Goal: Task Accomplishment & Management: Use online tool/utility

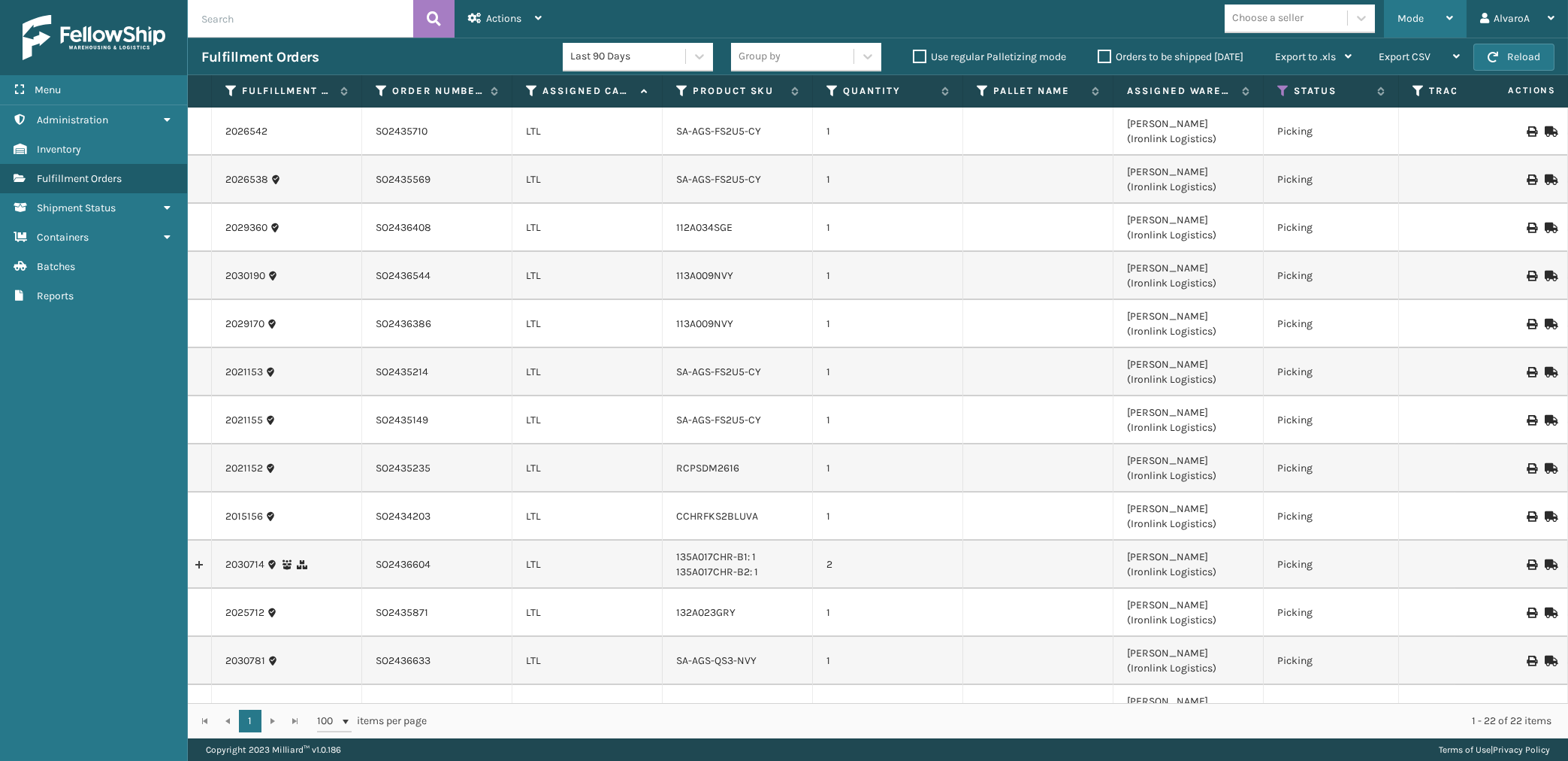
click at [1393, 23] on div "Mode Regular Mode Picking Mode Labeling Mode Exit Scan Mode" at bounding box center [1425, 19] width 83 height 38
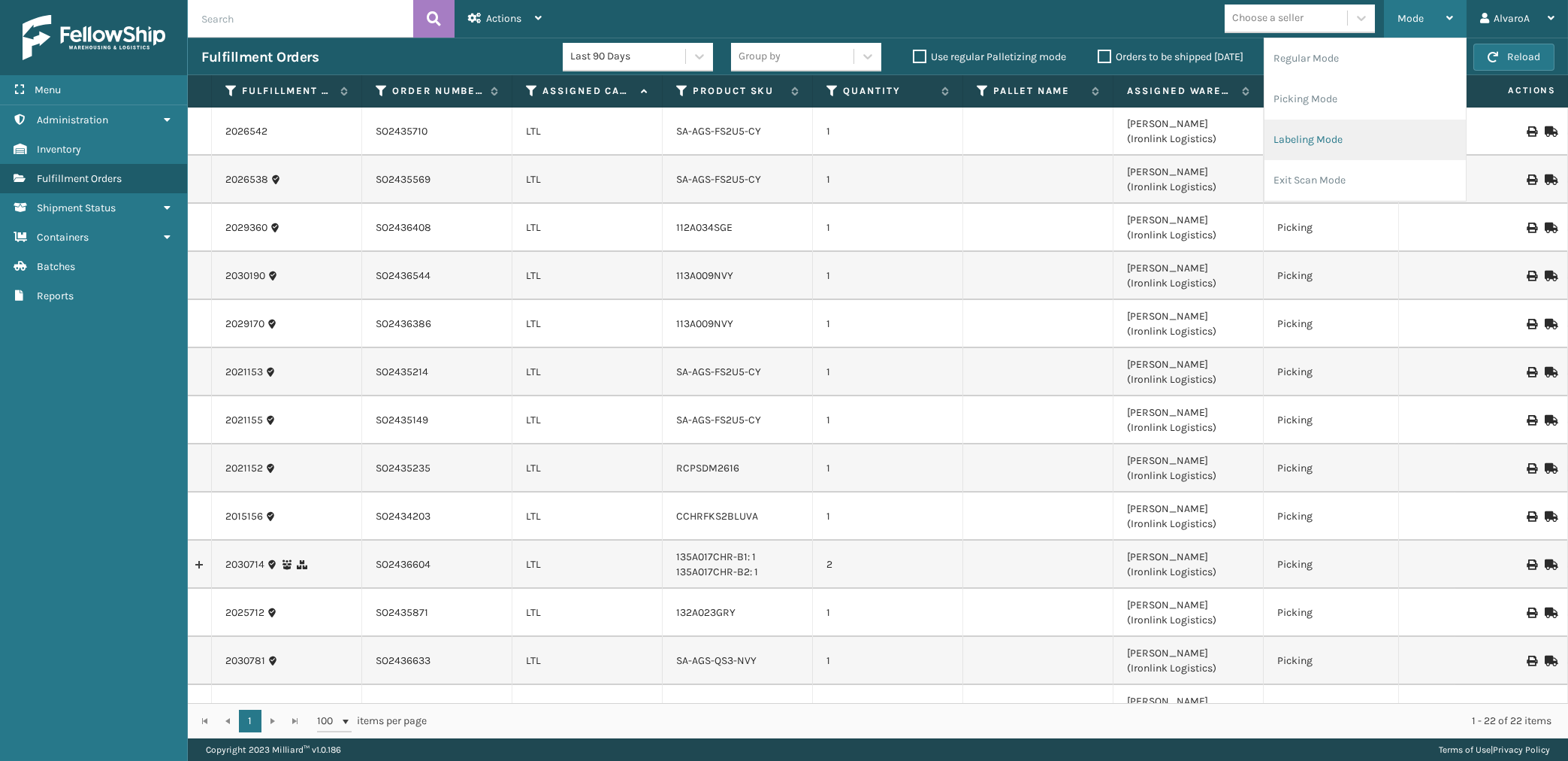
click at [1332, 143] on li "Labeling Mode" at bounding box center [1365, 140] width 201 height 41
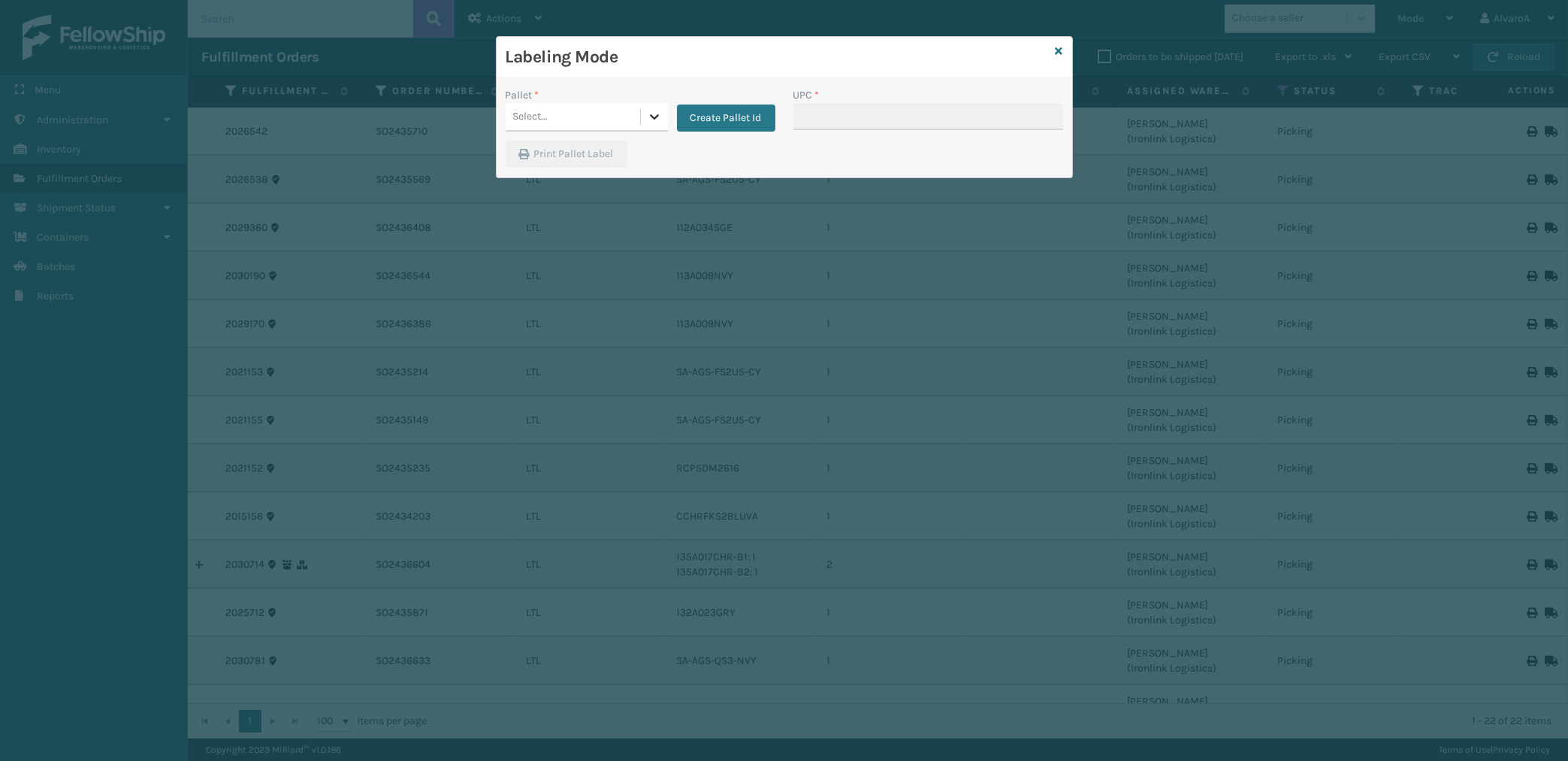
click at [660, 122] on icon at bounding box center [654, 117] width 15 height 15
click at [710, 131] on div "Pallet * option FDXG-2MPNHC47ML focused, 1 of 2. 2 results available. Use Up an…" at bounding box center [640, 114] width 288 height 53
click at [734, 120] on button "Create Pallet Id" at bounding box center [727, 118] width 99 height 27
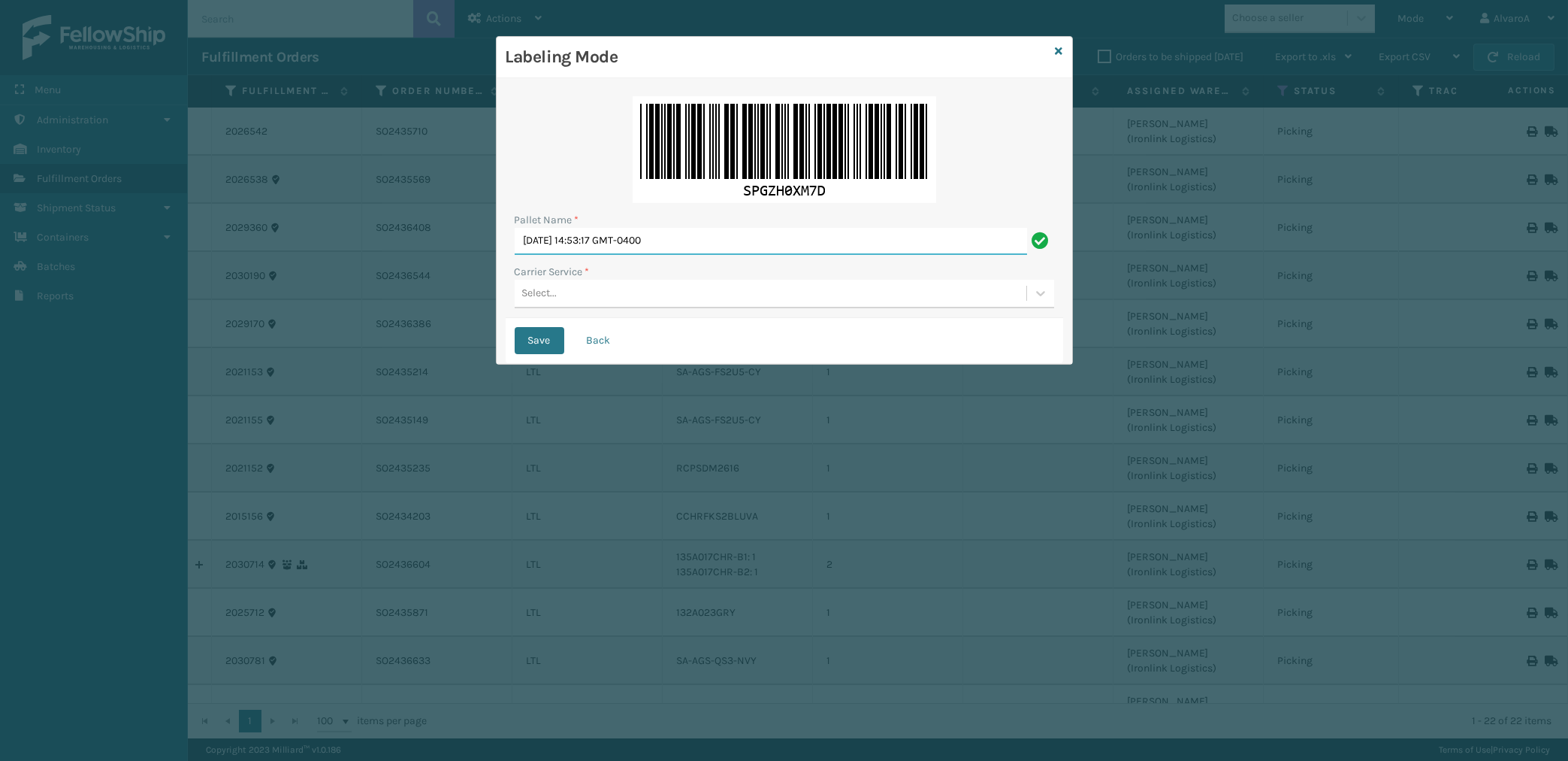
drag, startPoint x: 713, startPoint y: 231, endPoint x: 419, endPoint y: 282, distance: 298.4
click at [515, 255] on input "[DATE] 14:53:17 GMT-0400" at bounding box center [771, 241] width 513 height 27
type input "lPN 502274"
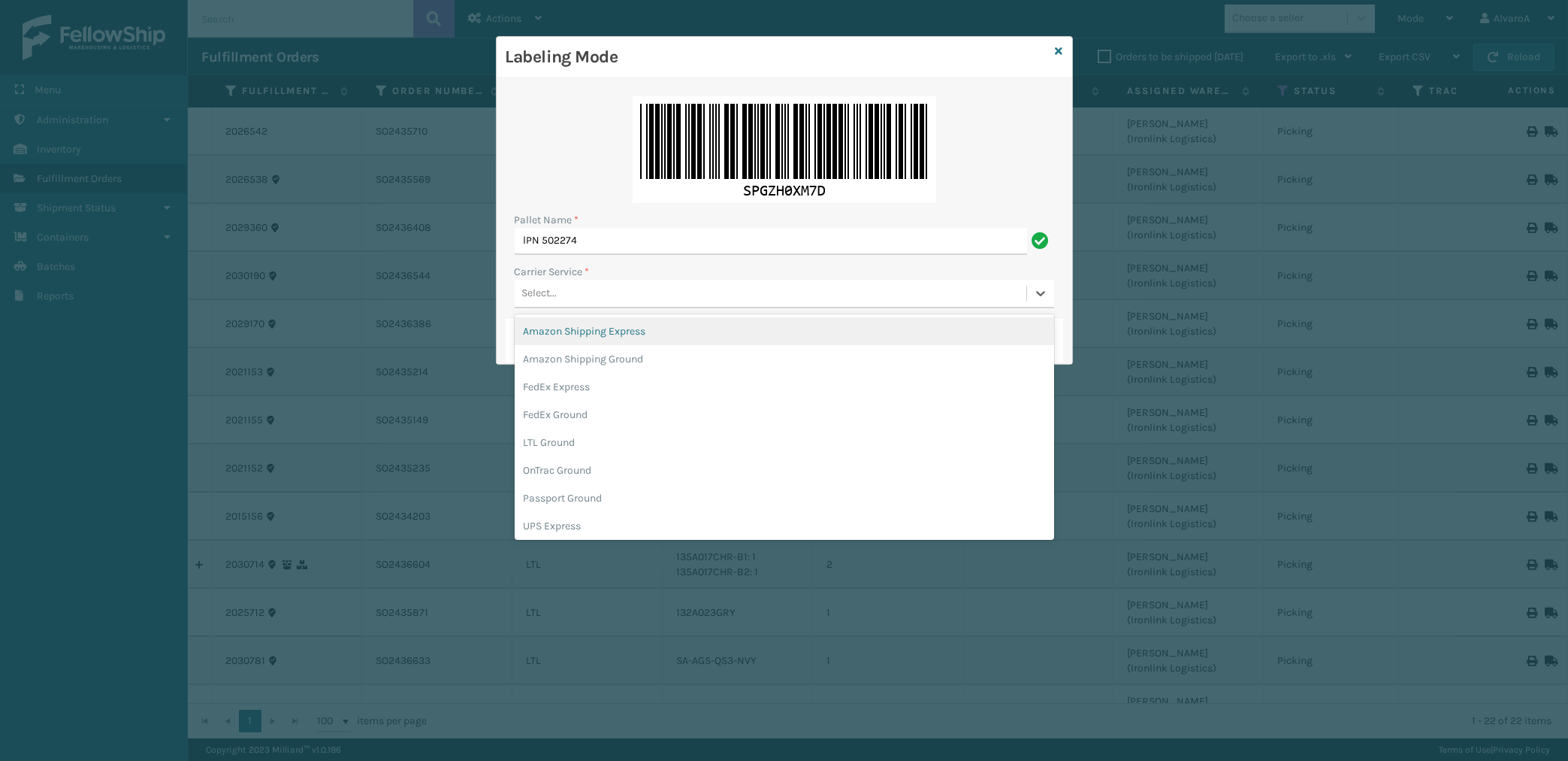
click at [523, 296] on div "Select..." at bounding box center [539, 294] width 35 height 16
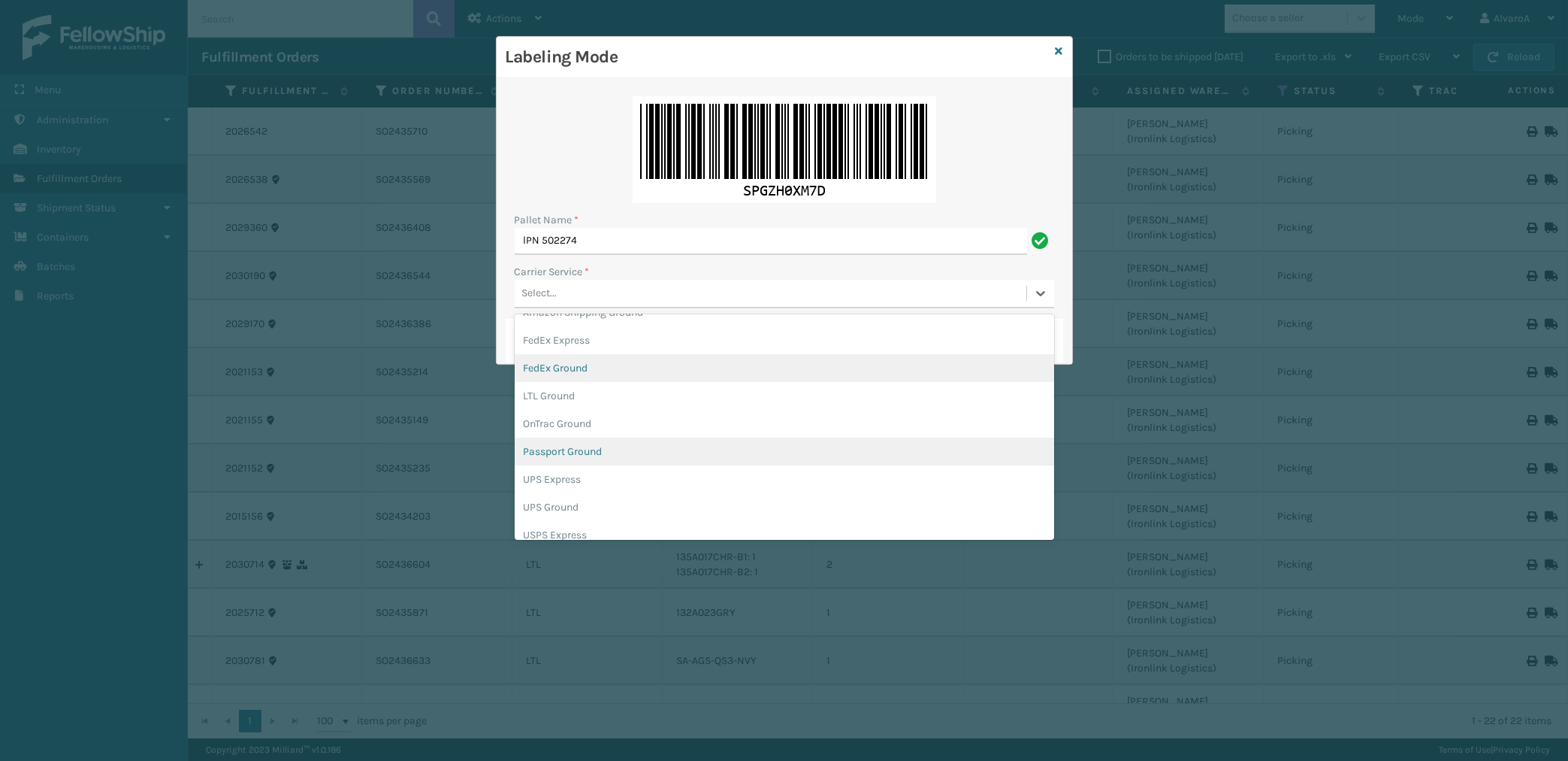
scroll to position [70, 0]
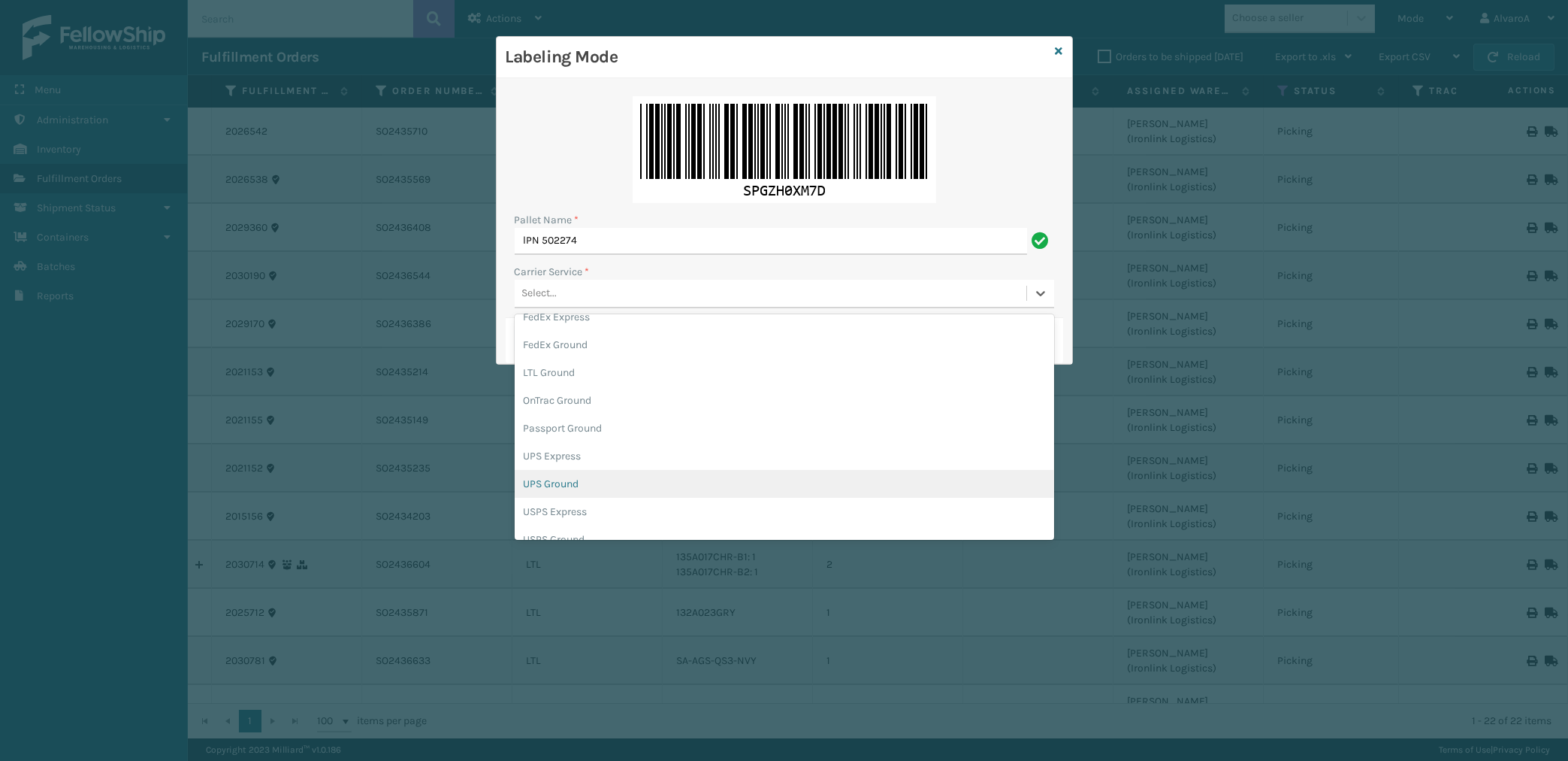
click at [563, 487] on div "UPS Ground" at bounding box center [784, 483] width 539 height 28
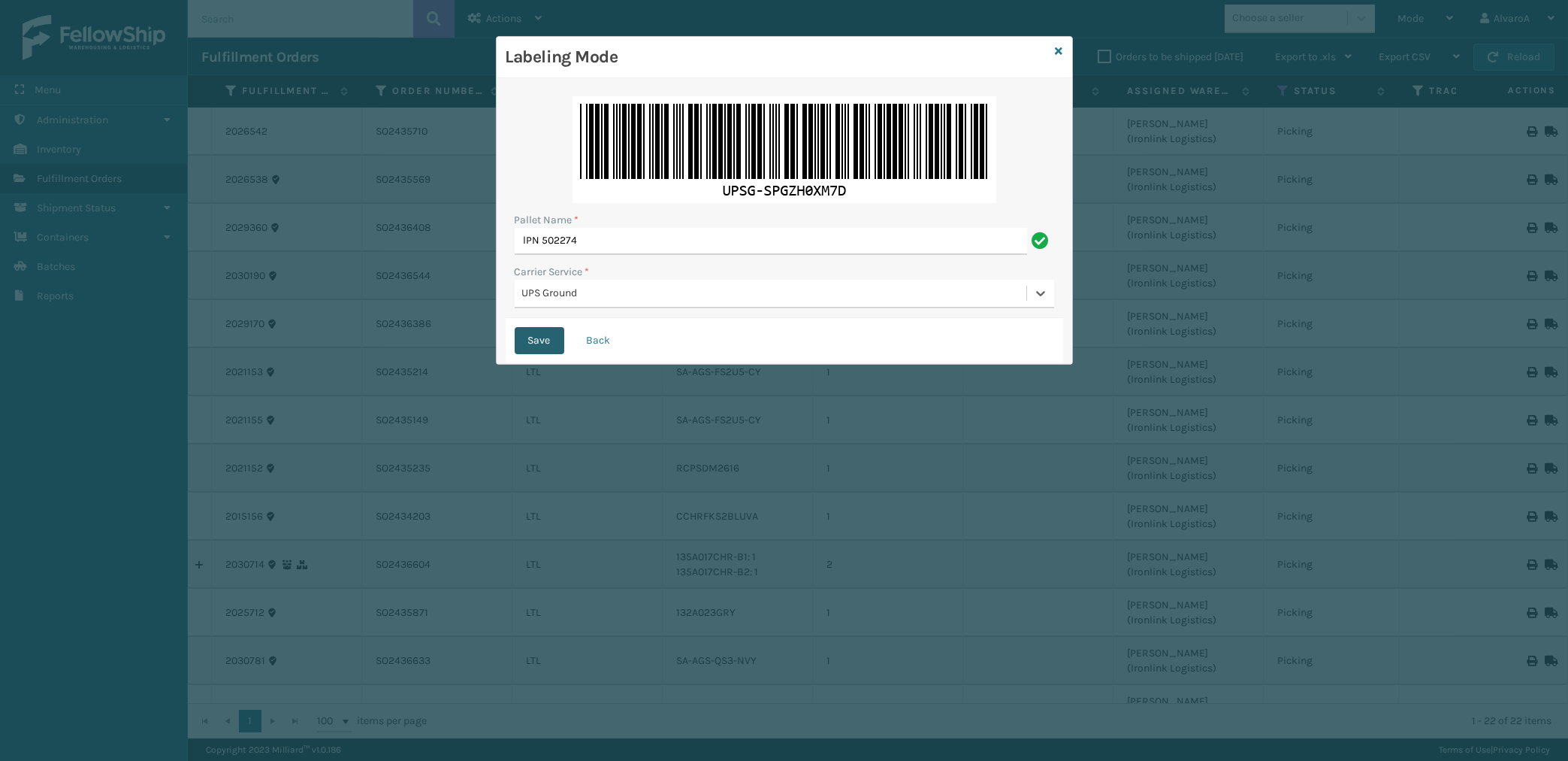
click at [531, 339] on button "Save" at bounding box center [539, 340] width 49 height 27
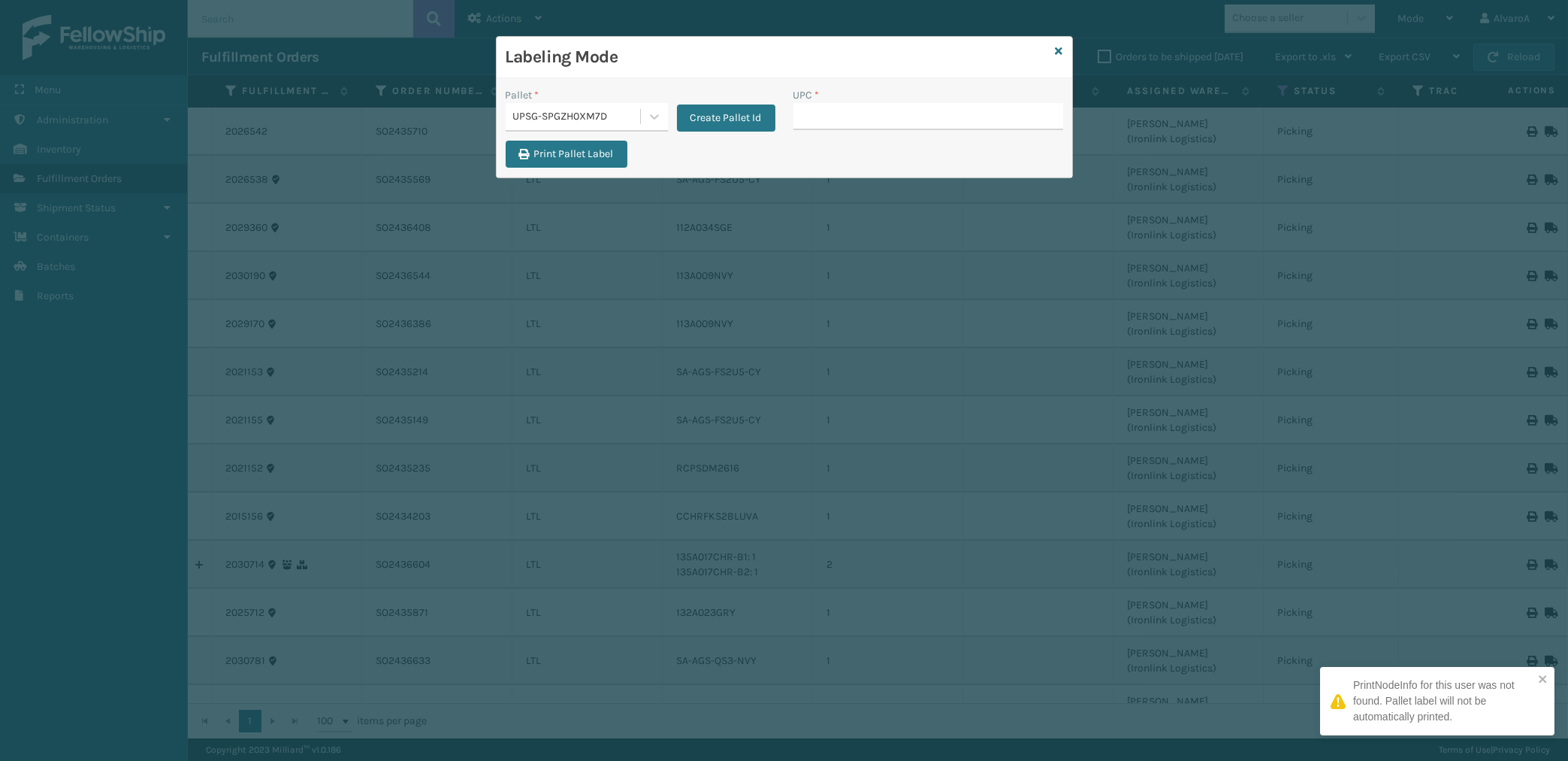
click at [848, 109] on input "UPC *" at bounding box center [928, 116] width 270 height 27
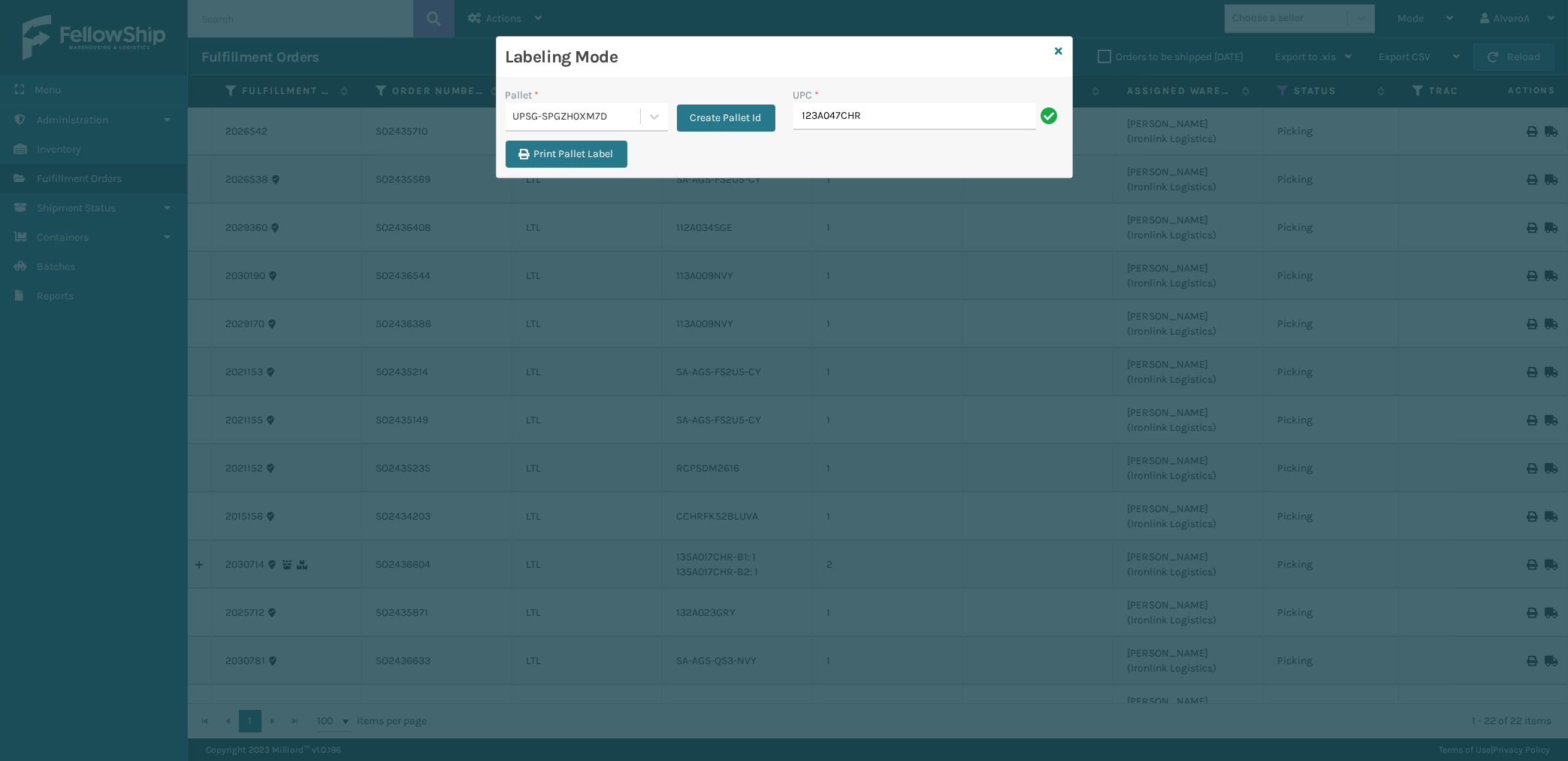
type input "123A047CHR"
click at [811, 127] on input "UPC *" at bounding box center [928, 116] width 270 height 27
type input "CCHRFKS2M26DGRA"
type input "CCHRFKS3M26BKVA"
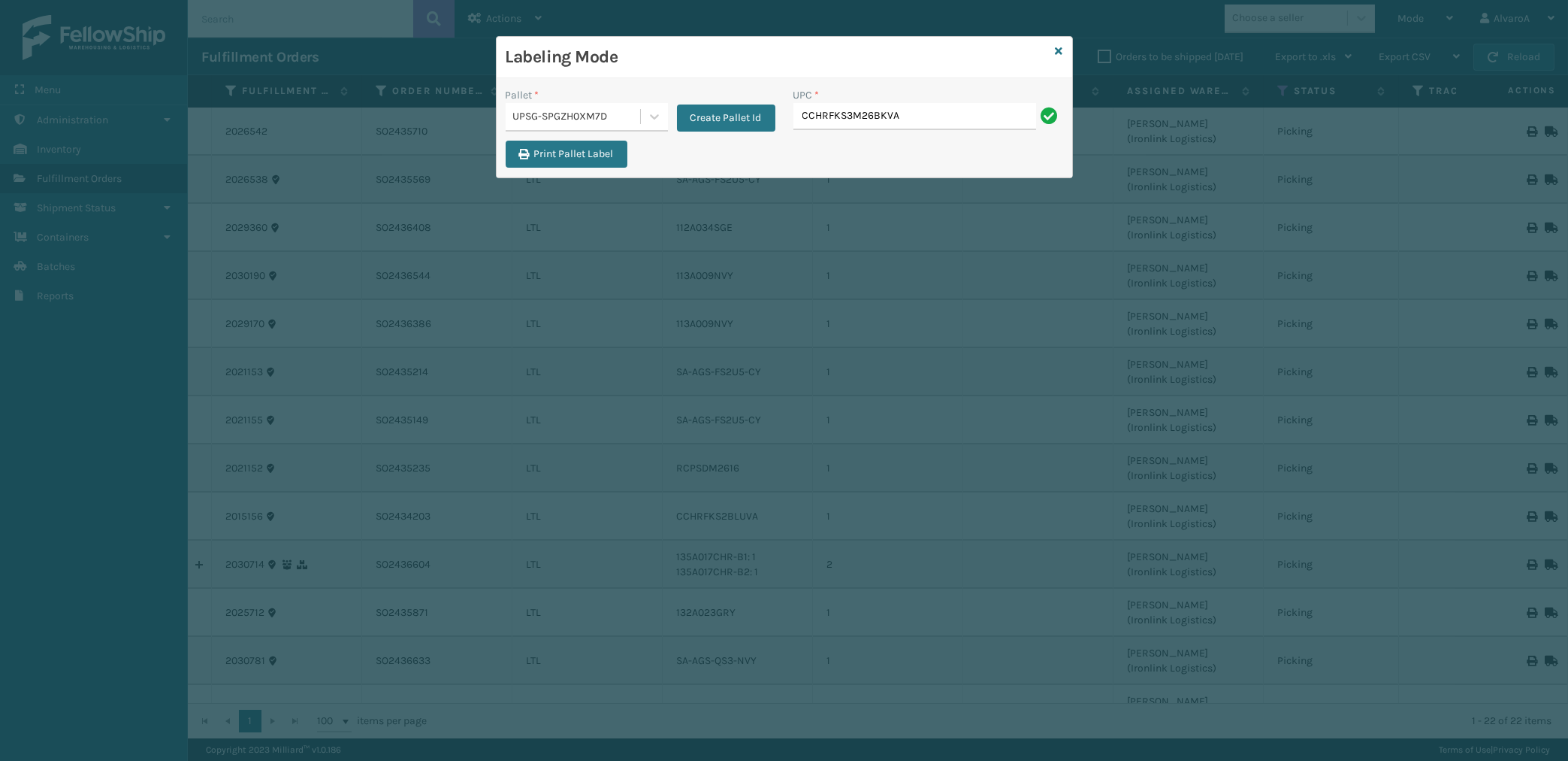
type input "CCHRFKS3M26BKVA"
type input "CCHRFKS3M26DGRA"
type input "LKLGF2SP1GU3051"
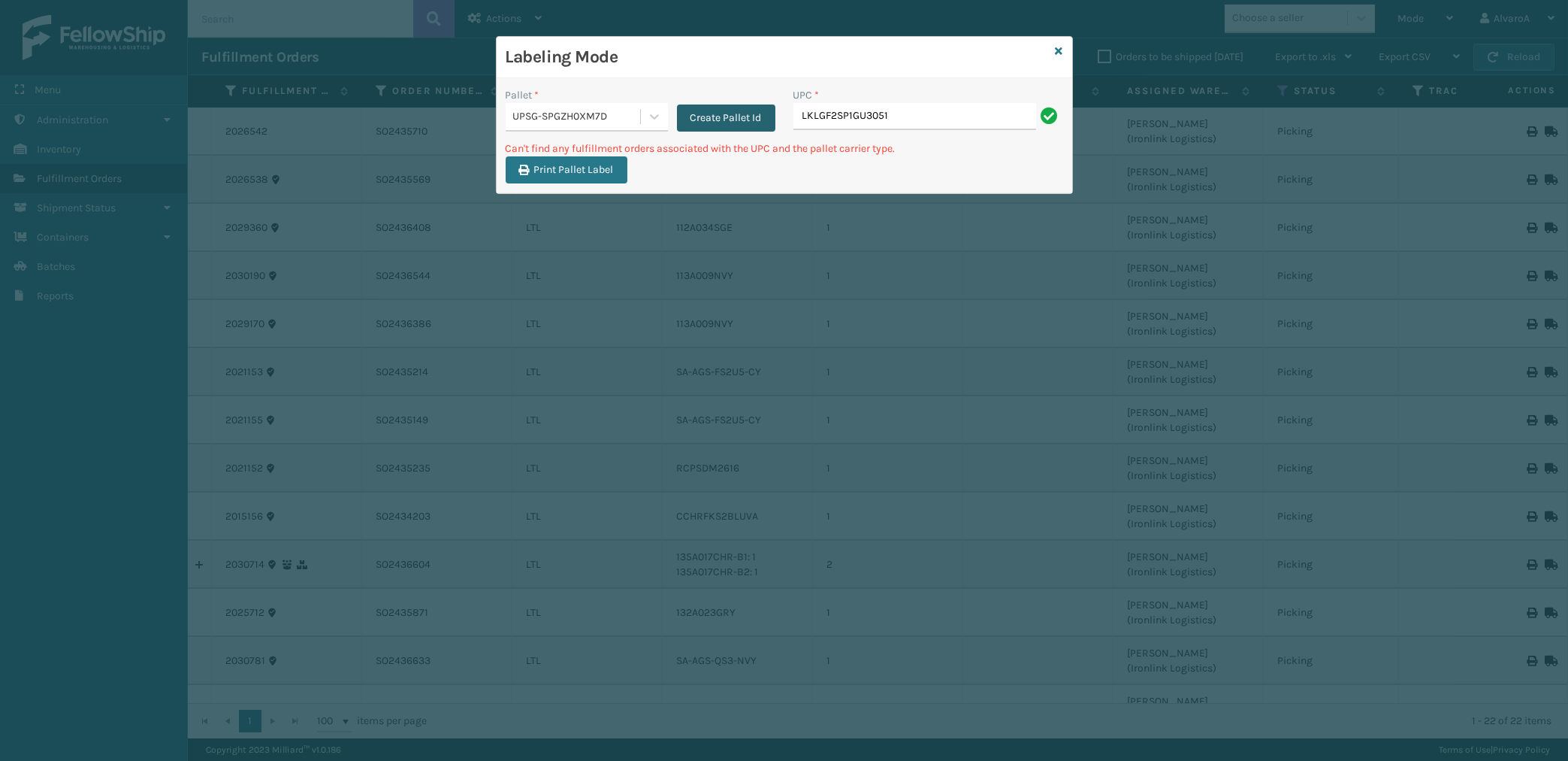
click at [725, 117] on button "Create Pallet Id" at bounding box center [727, 118] width 99 height 27
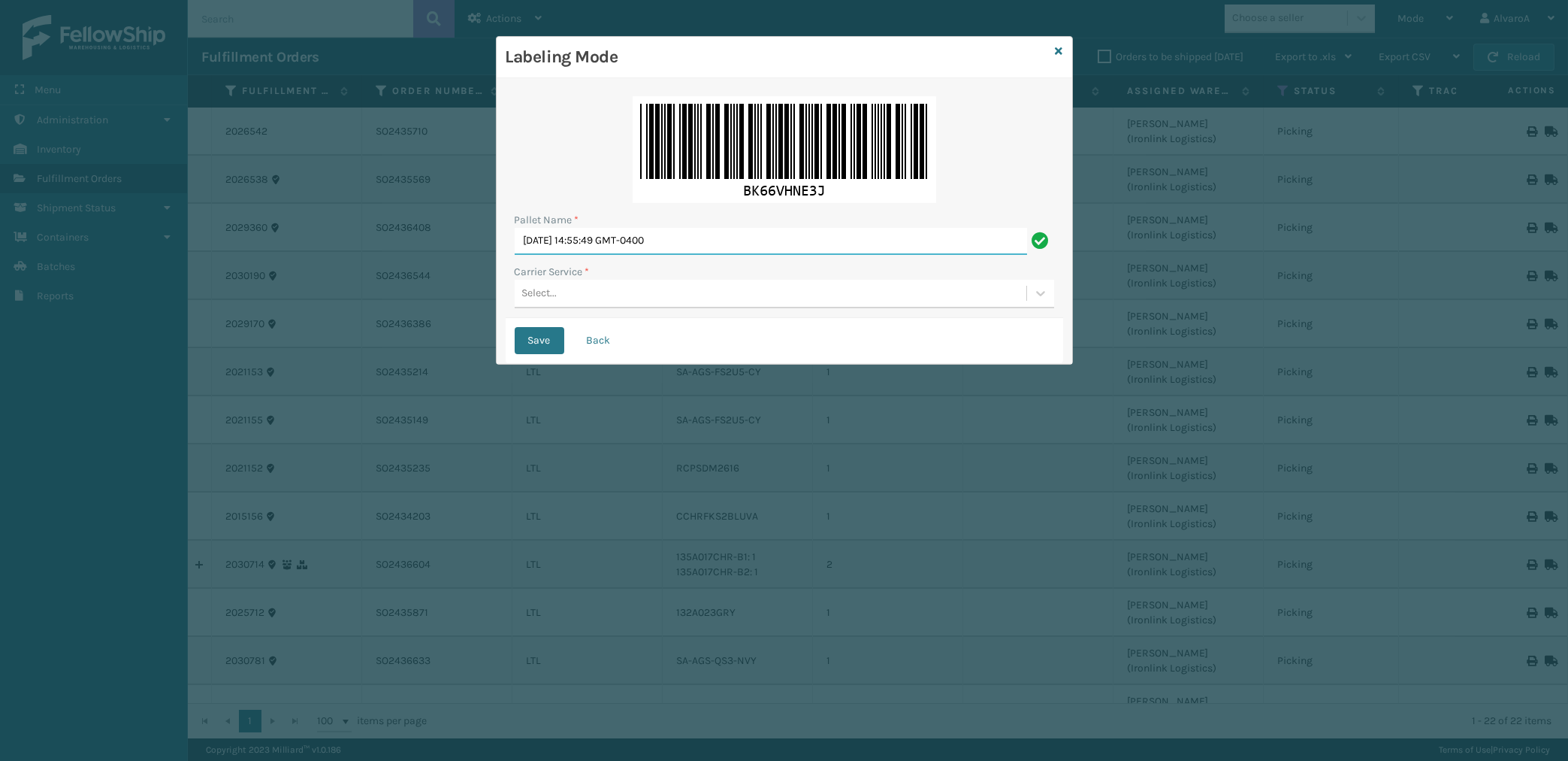
drag, startPoint x: 725, startPoint y: 236, endPoint x: 372, endPoint y: 322, distance: 363.3
click at [515, 255] on input "[DATE] 14:55:49 GMT-0400" at bounding box center [771, 241] width 513 height 27
type input "LPN 502274"
click at [580, 302] on div "Select..." at bounding box center [770, 294] width 512 height 25
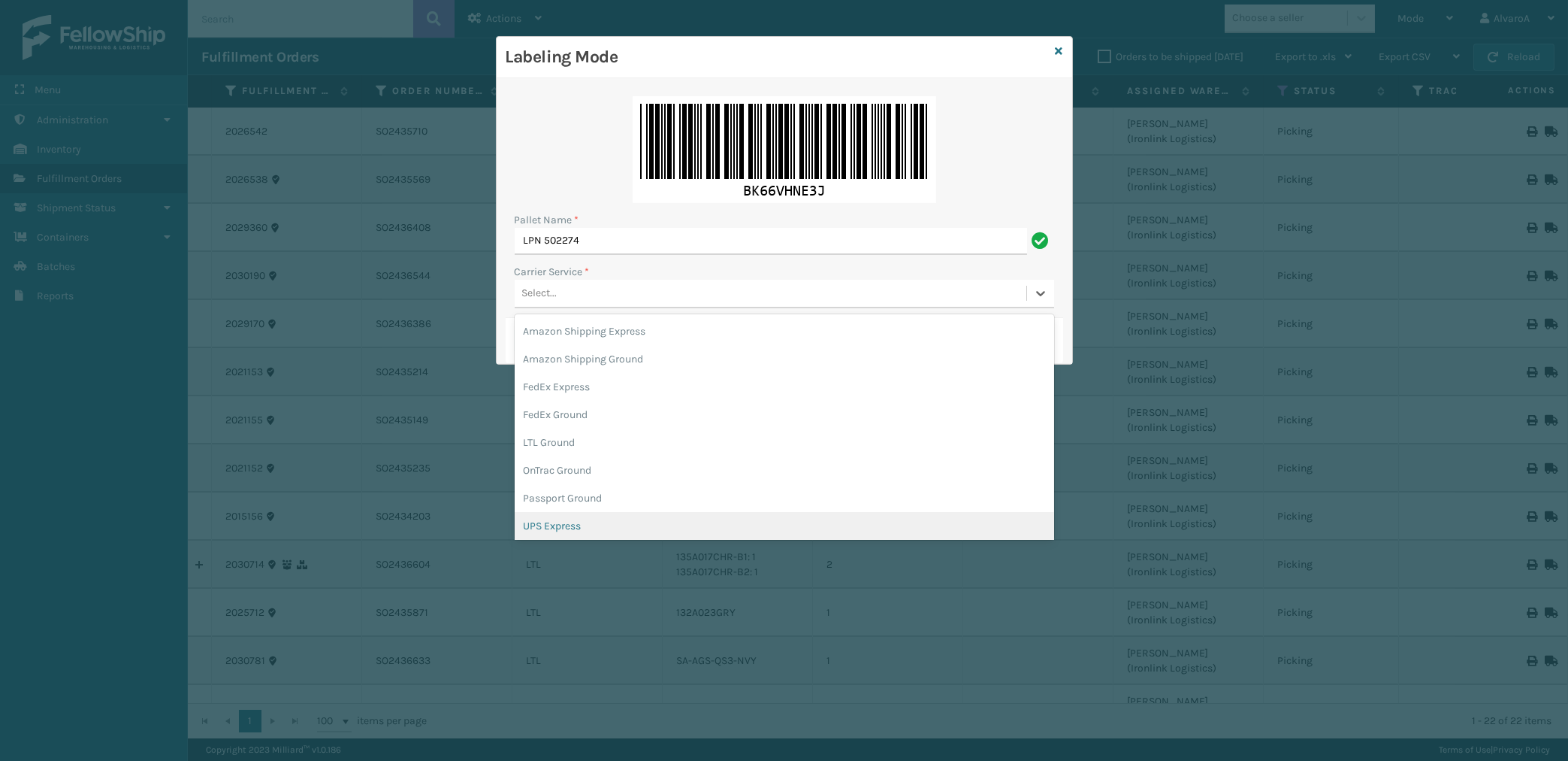
drag, startPoint x: 553, startPoint y: 529, endPoint x: 527, endPoint y: 388, distance: 143.4
click at [553, 527] on div "UPS Express" at bounding box center [784, 525] width 539 height 28
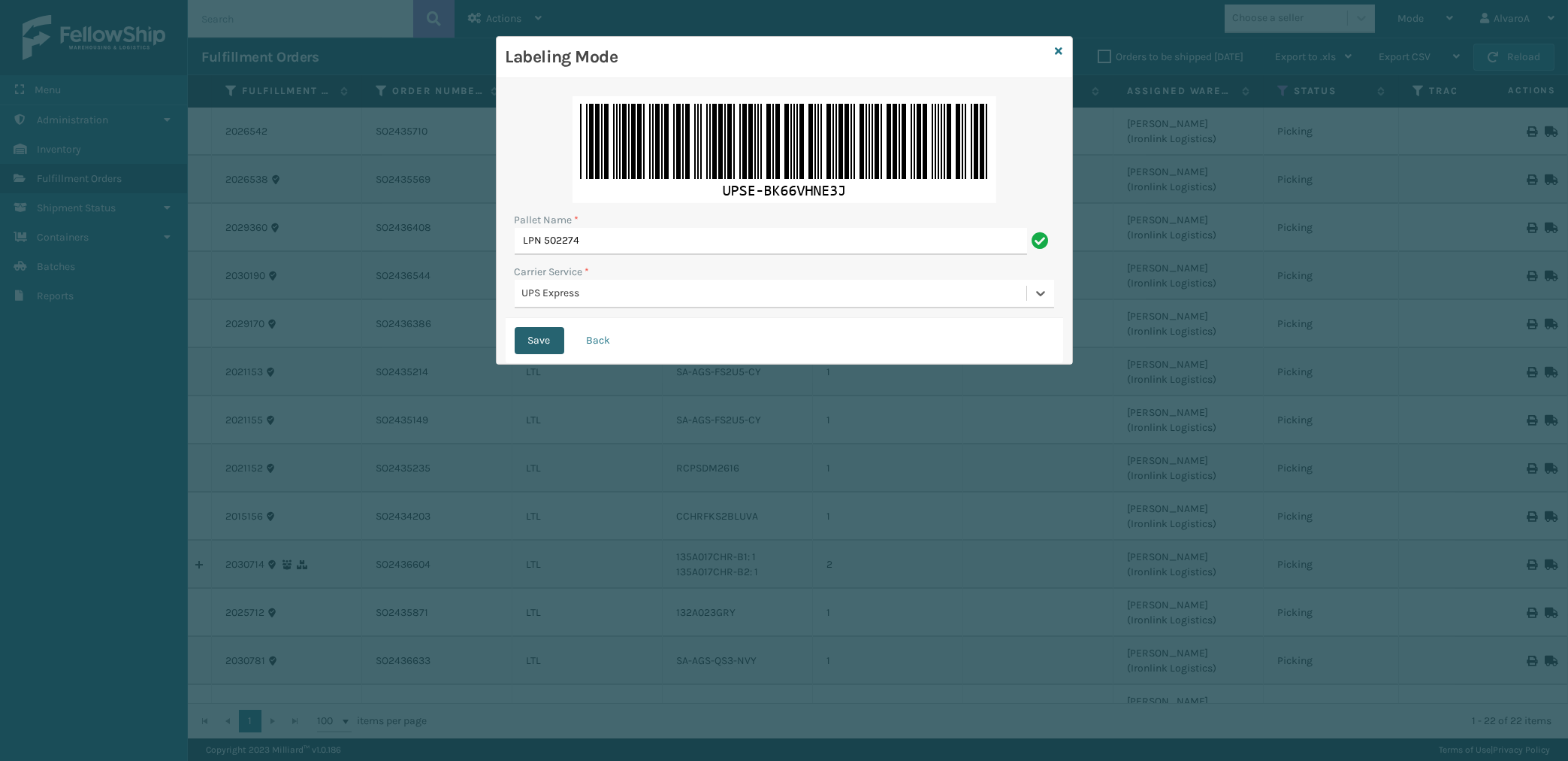
click at [544, 350] on button "Save" at bounding box center [539, 340] width 49 height 27
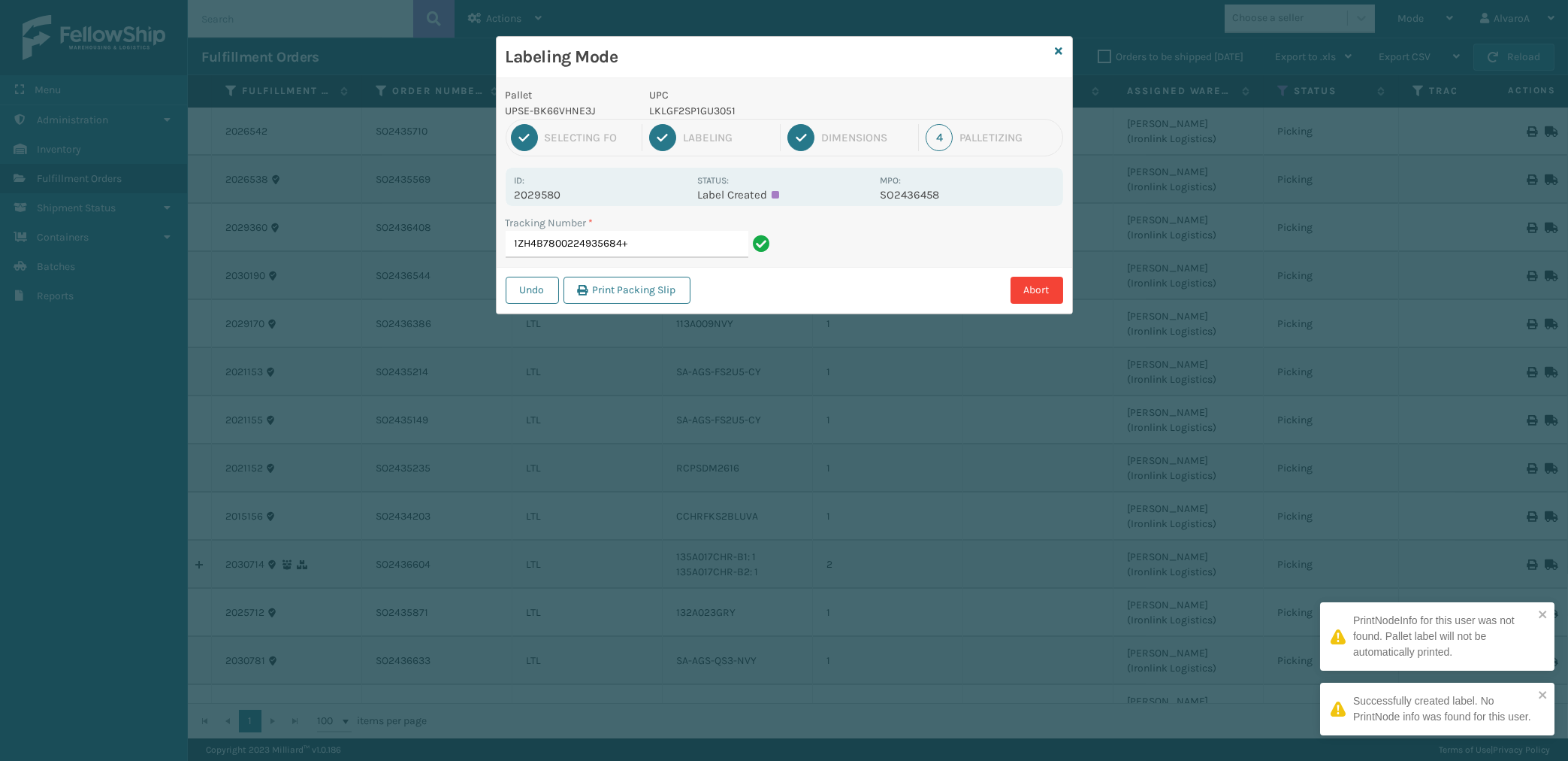
type input "1ZH4B7800224935684+"
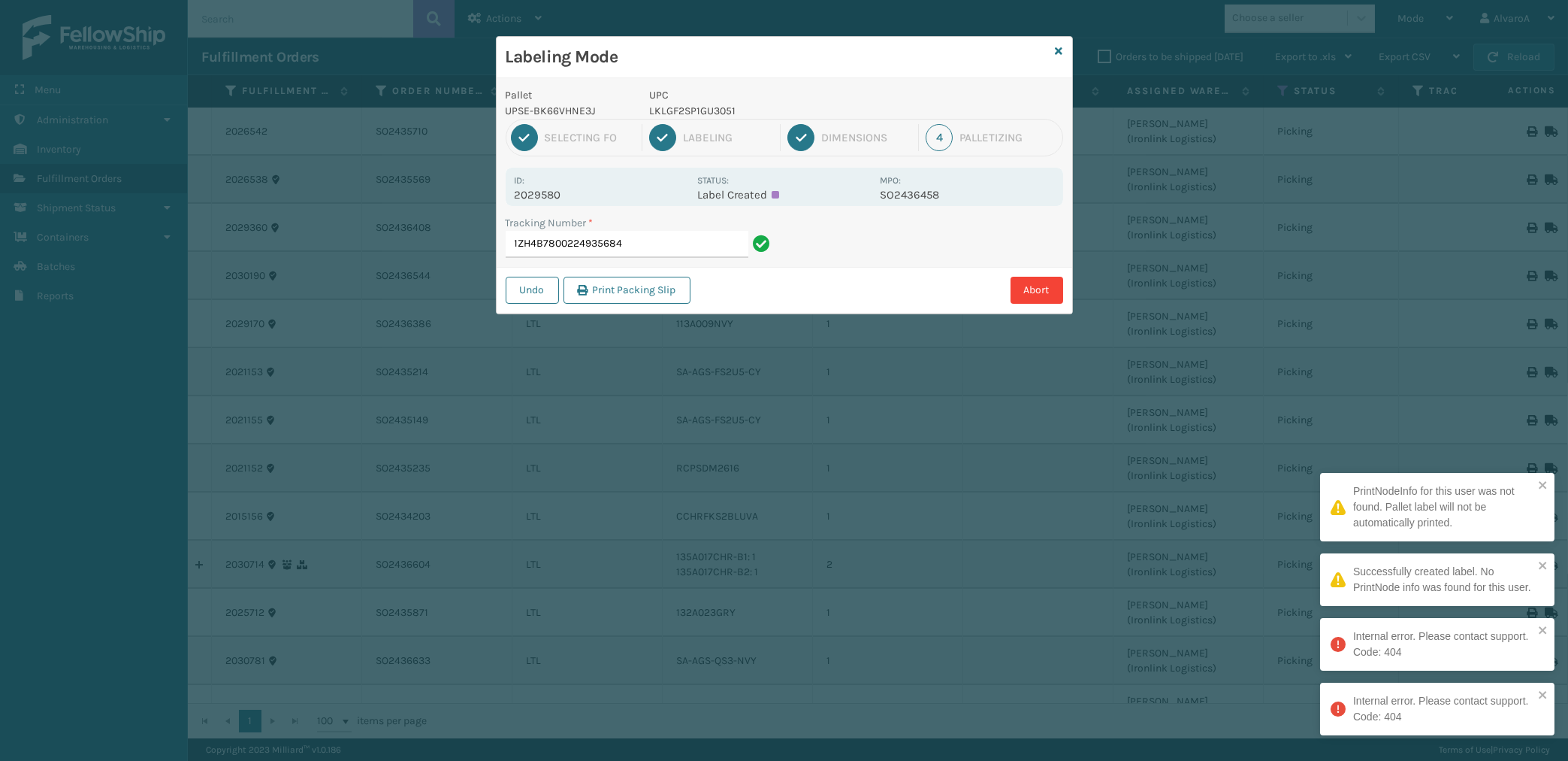
type input "1ZH4B7800224935684"
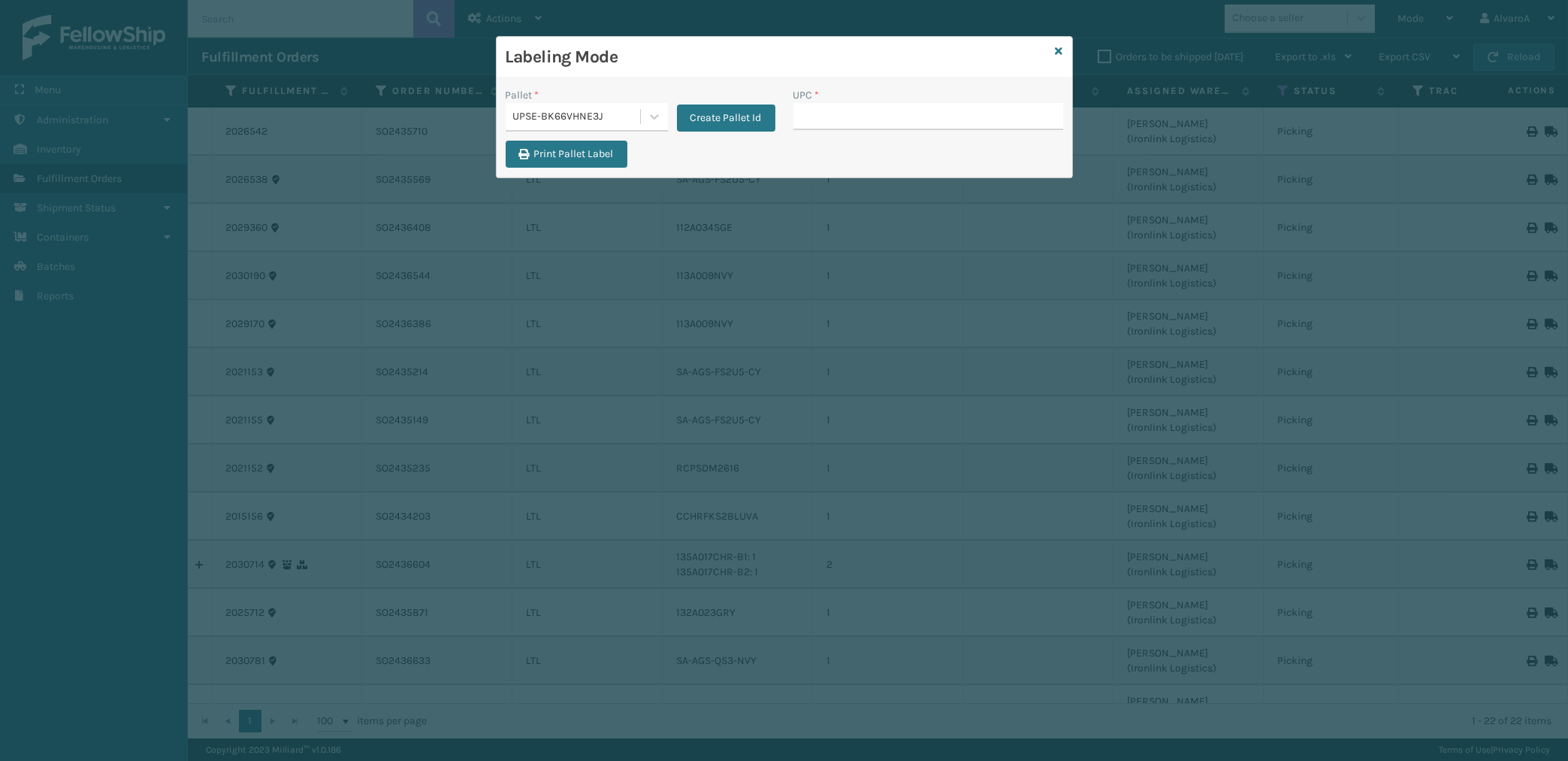
drag, startPoint x: 1063, startPoint y: 52, endPoint x: 1191, endPoint y: 42, distance: 128.4
click at [1064, 52] on div "Labeling Mode" at bounding box center [784, 58] width 576 height 42
click at [1059, 48] on icon at bounding box center [1059, 50] width 8 height 10
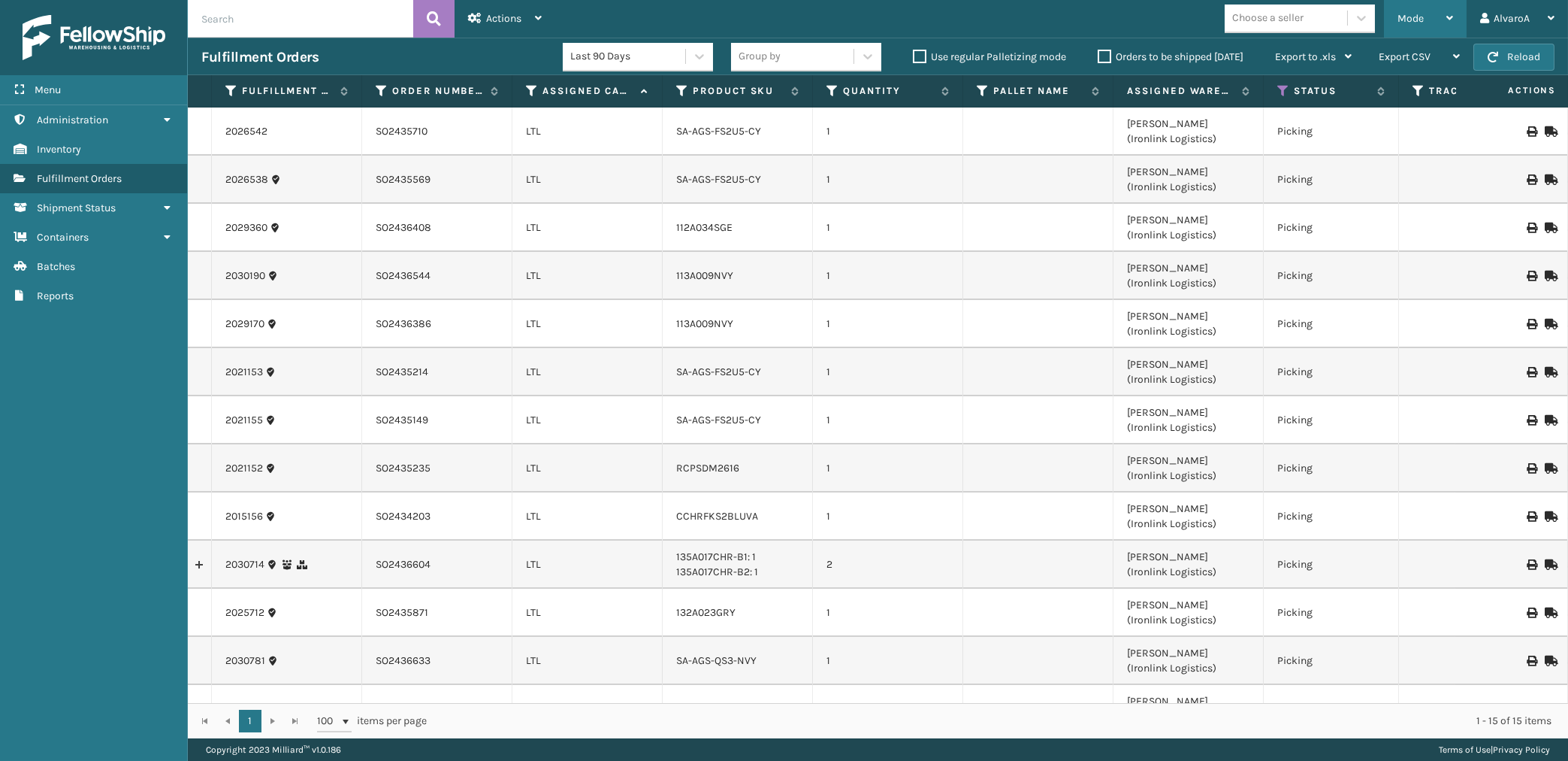
click at [1444, 27] on div "Mode" at bounding box center [1425, 19] width 56 height 38
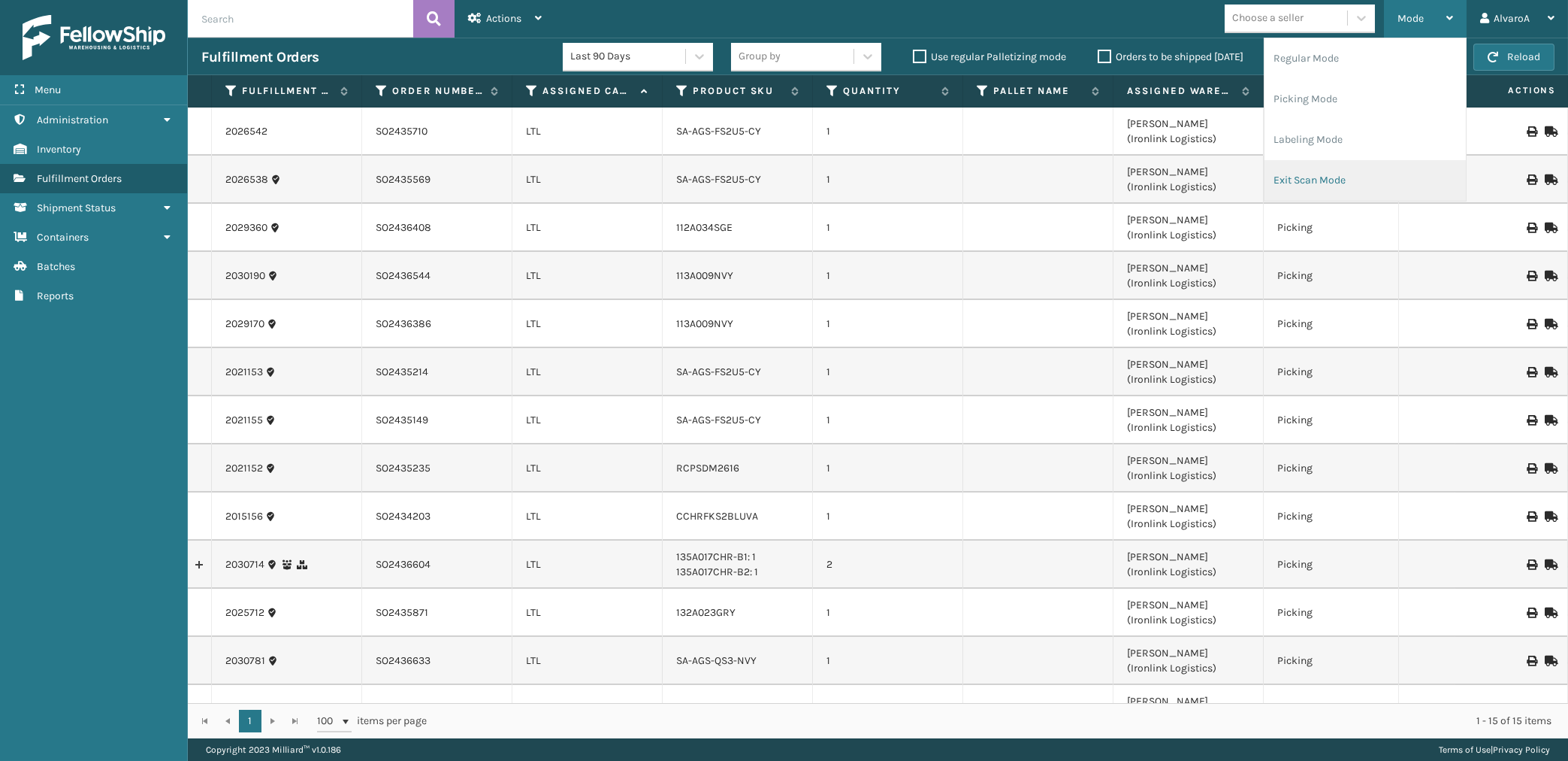
click at [1321, 175] on li "Exit Scan Mode" at bounding box center [1365, 180] width 201 height 41
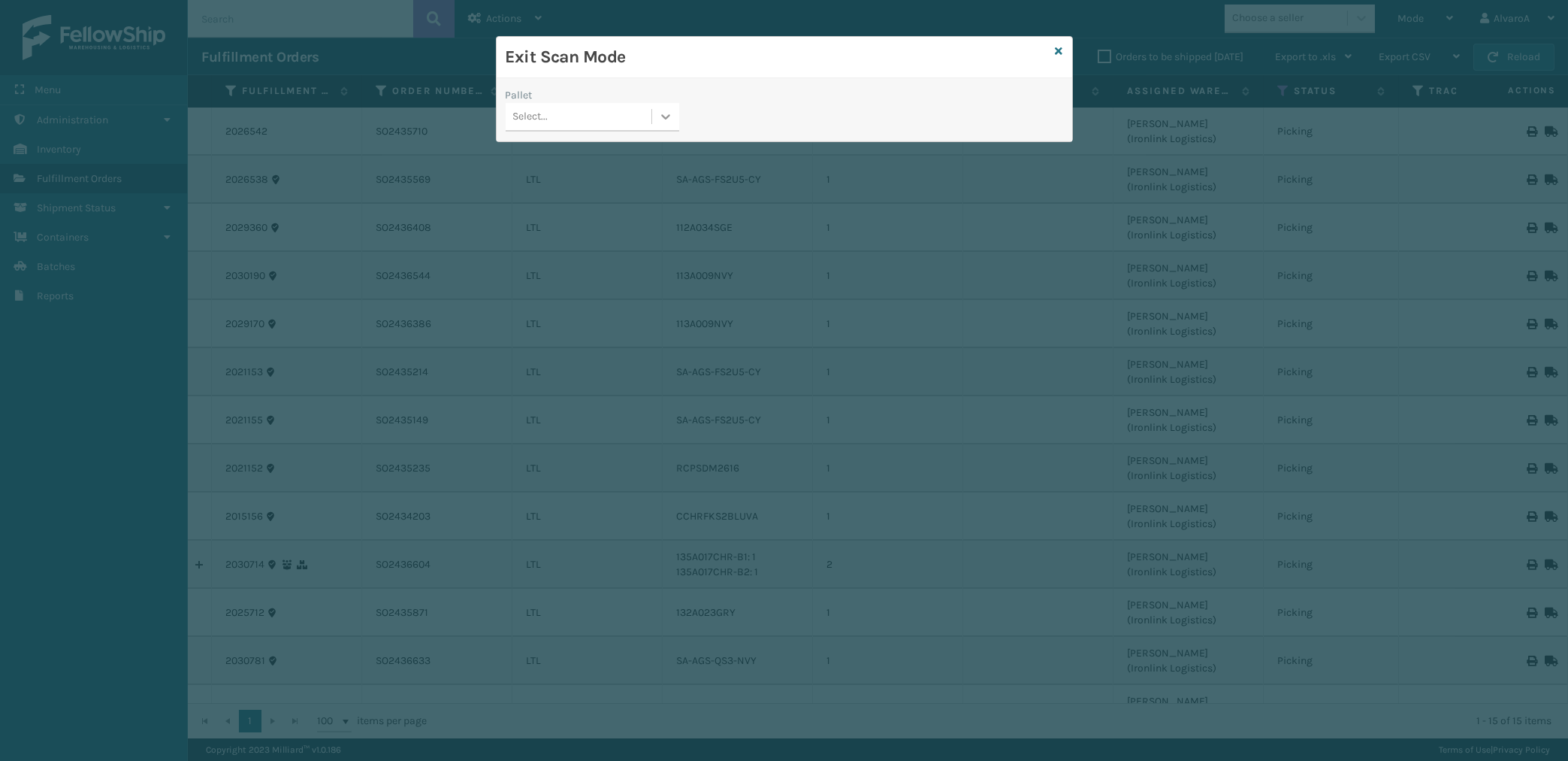
click at [656, 116] on div at bounding box center [666, 116] width 27 height 27
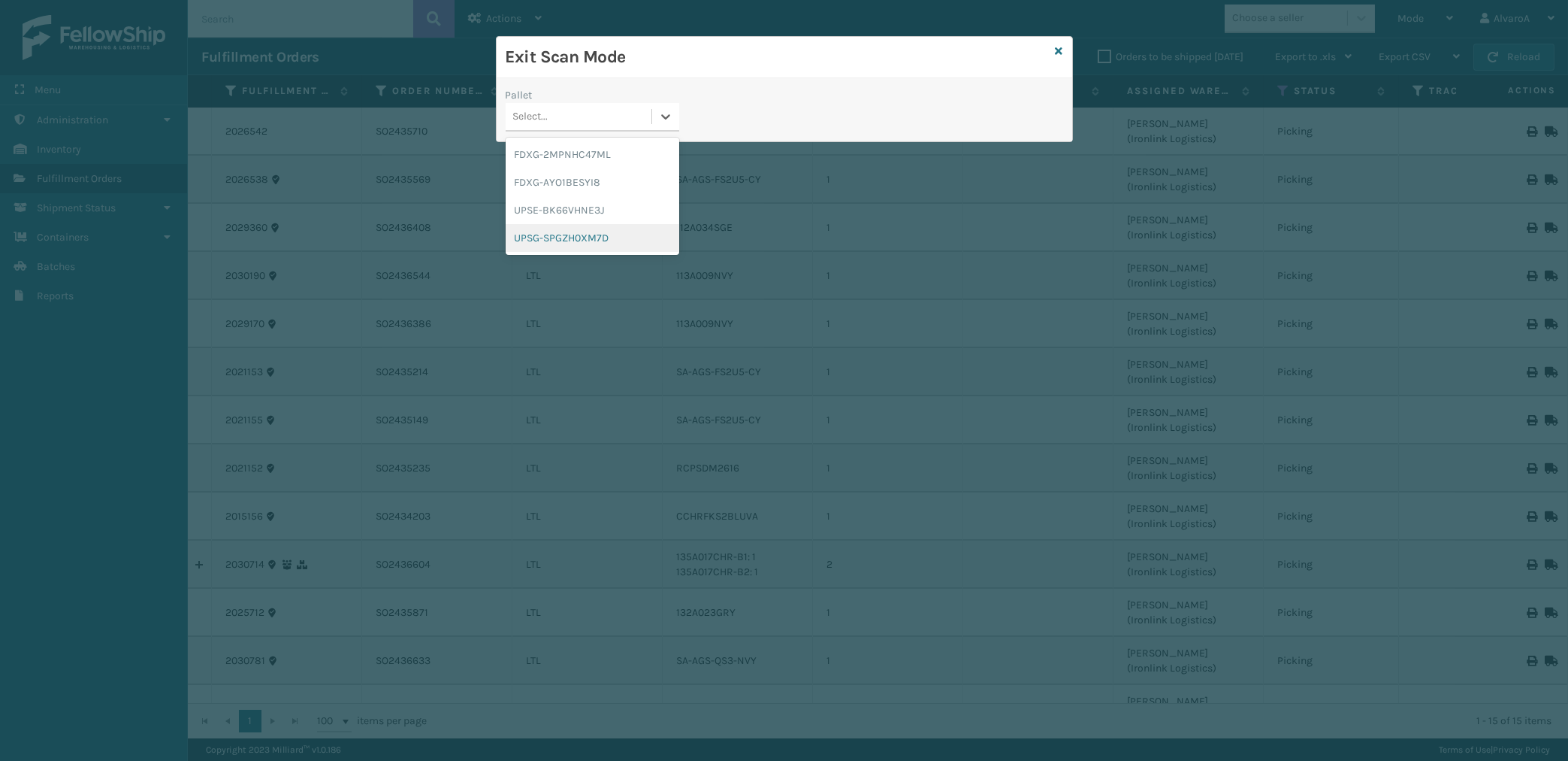
click at [548, 229] on div "UPSG-SPGZH0XM7D" at bounding box center [592, 238] width 174 height 28
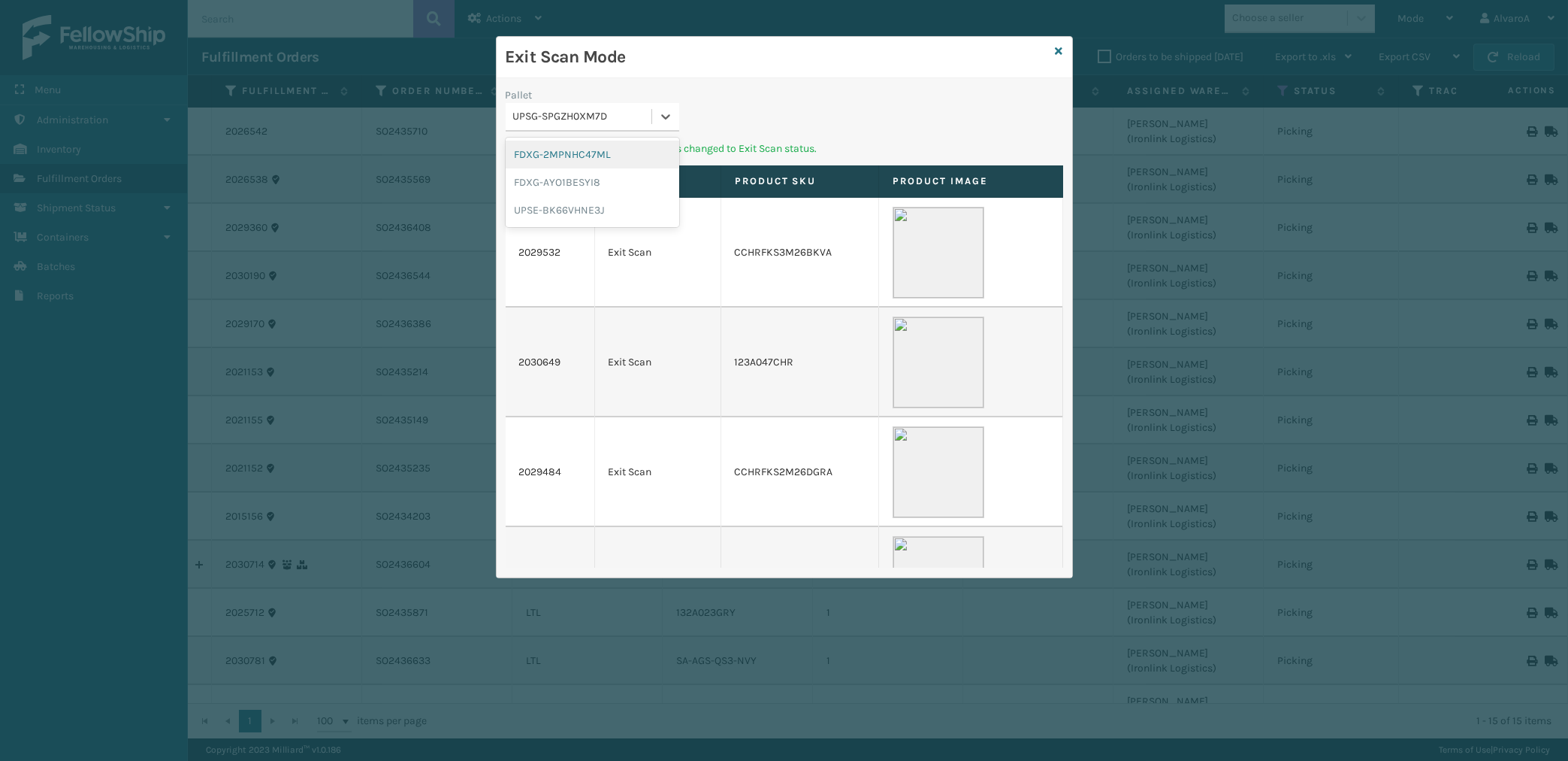
click at [638, 109] on div "UPSG-SPGZH0XM7D" at bounding box center [582, 117] width 140 height 16
click at [566, 208] on div "UPSE-BK66VHNE3J" at bounding box center [592, 209] width 174 height 28
